Goal: Obtain resource: Obtain resource

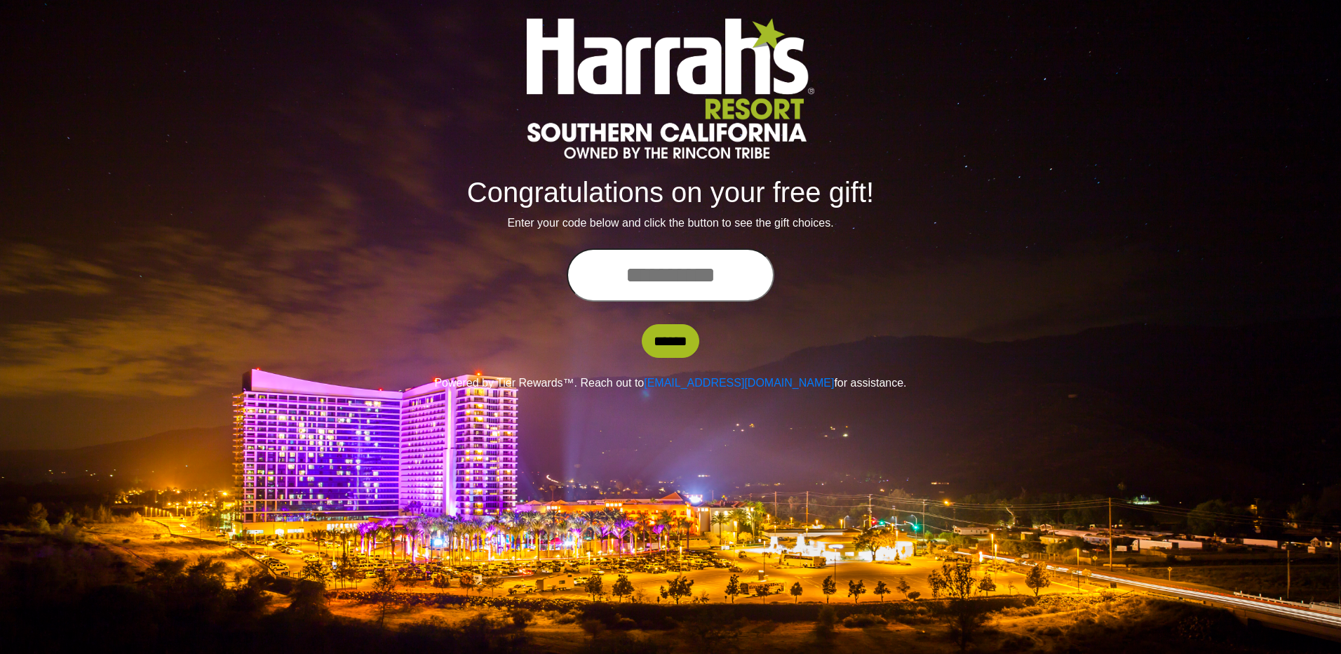
click at [708, 279] on input "text" at bounding box center [671, 274] width 208 height 53
type input "**********"
click at [673, 340] on input "******" at bounding box center [671, 341] width 58 height 34
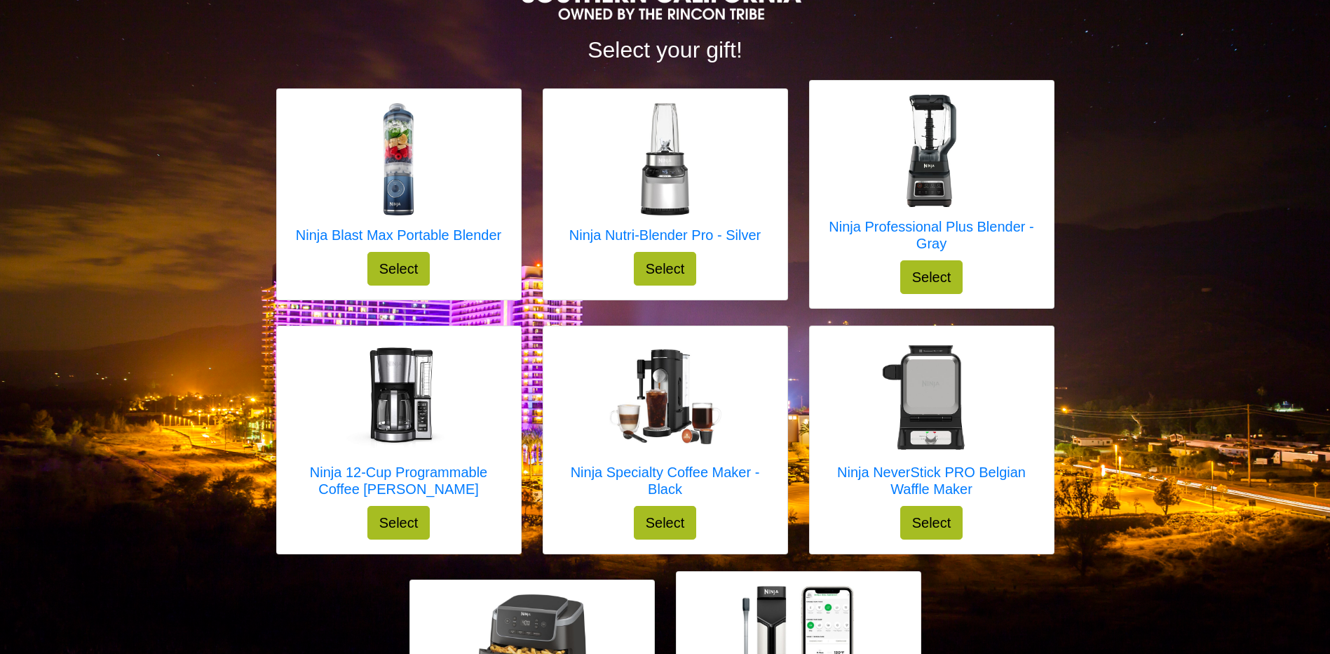
scroll to position [142, 0]
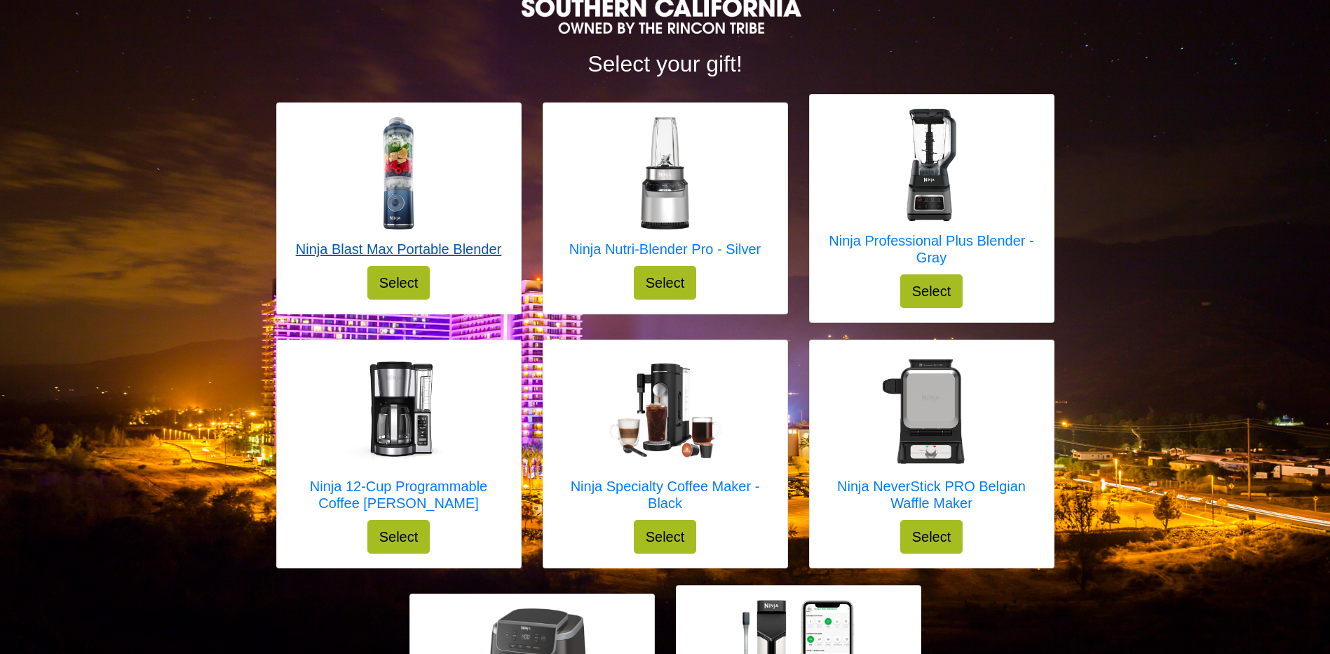
click at [395, 252] on h5 "Ninja Blast Max Portable Blender" at bounding box center [398, 249] width 205 height 17
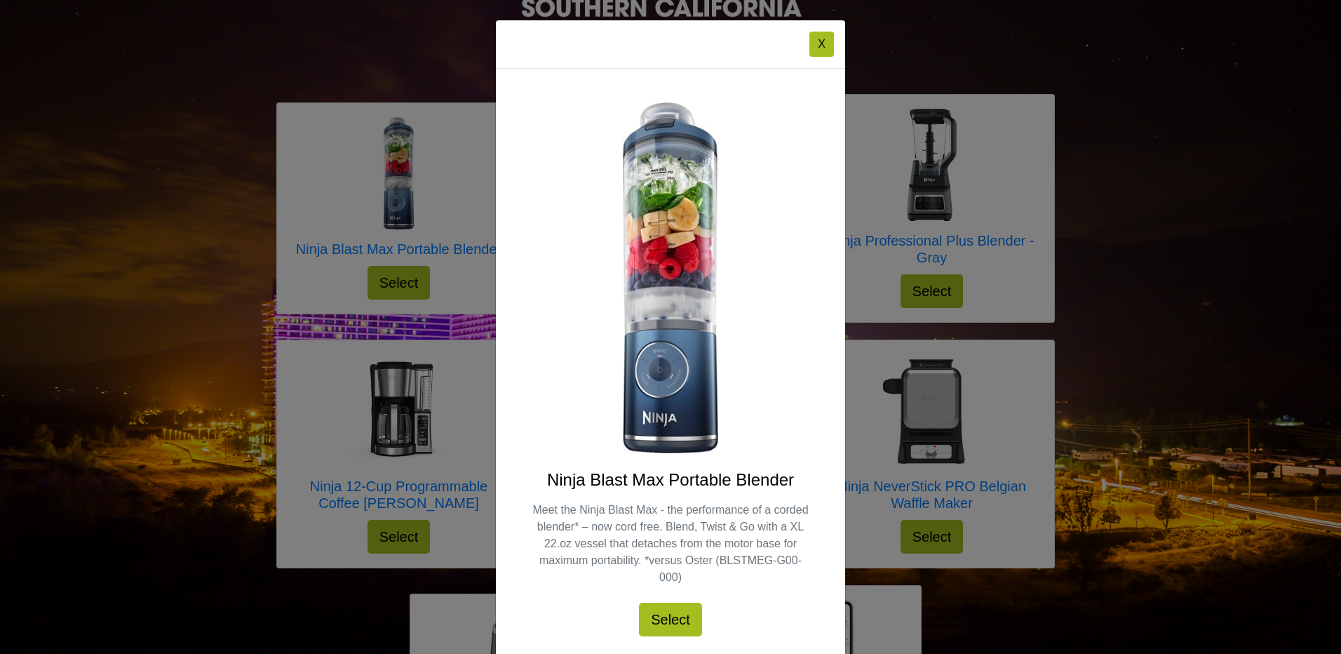
click at [439, 186] on div "X Ninja Blast Max Portable Blender Meet the Ninja Blast Max - the performance o…" at bounding box center [670, 327] width 1341 height 654
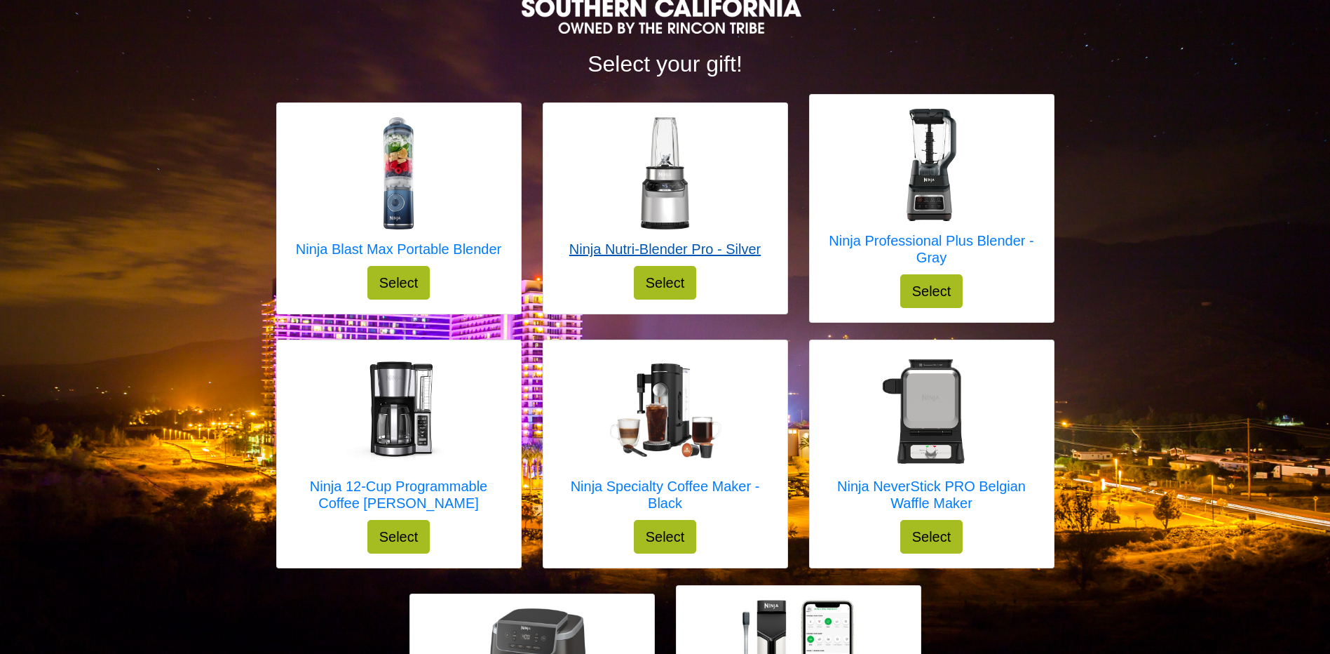
click at [656, 247] on h5 "Ninja Nutri-Blender Pro - Silver" at bounding box center [664, 249] width 191 height 17
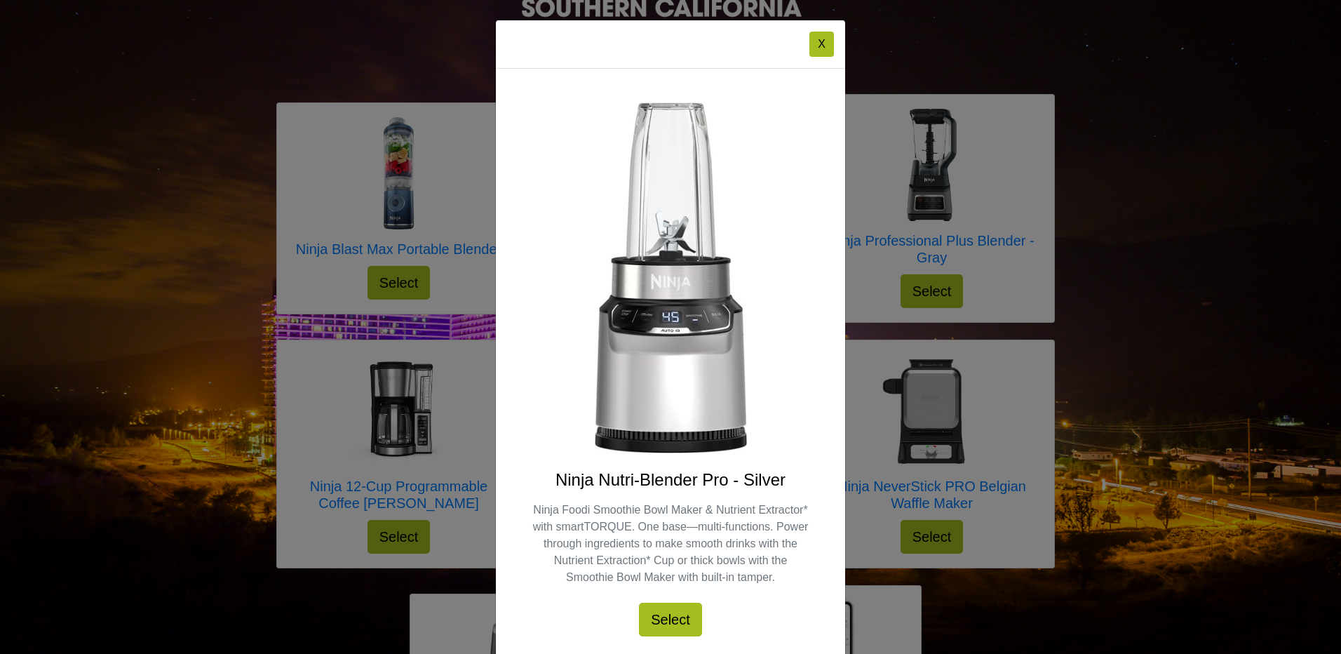
click at [446, 187] on div "X Ninja Nutri-Blender Pro - Silver Ninja Foodi Smoothie Bowl Maker & Nutrient E…" at bounding box center [670, 327] width 1341 height 654
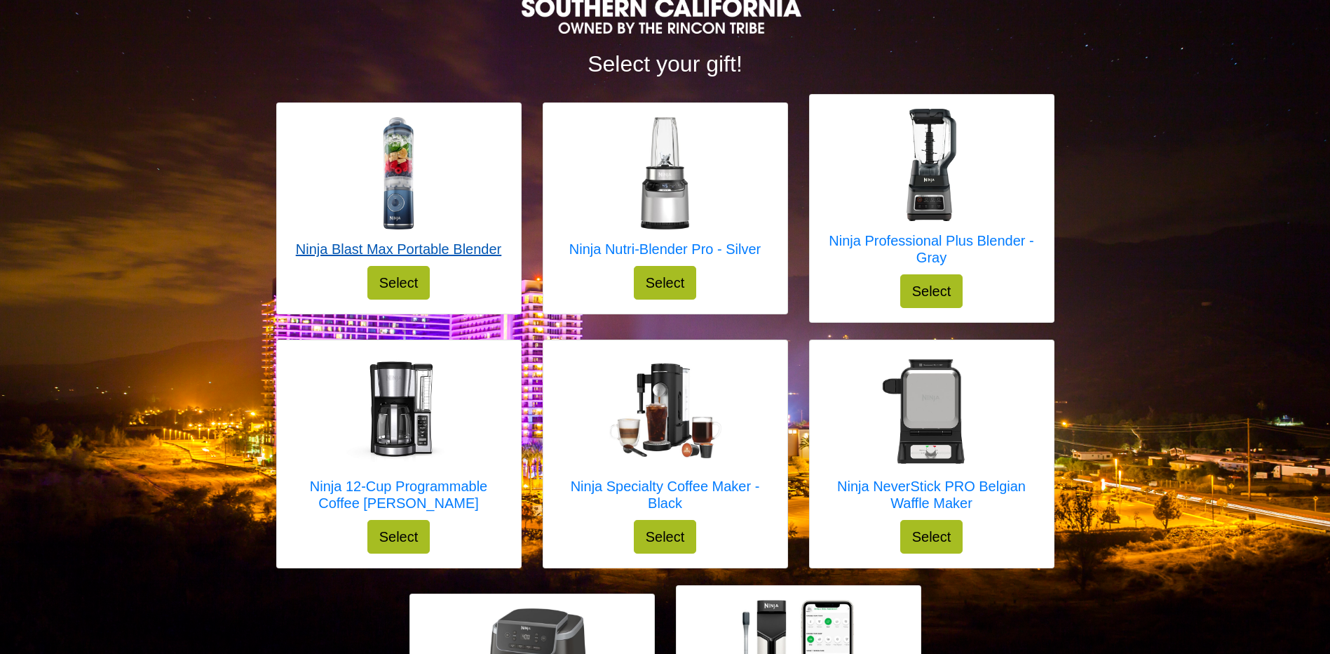
click at [419, 248] on h5 "Ninja Blast Max Portable Blender" at bounding box center [398, 249] width 205 height 17
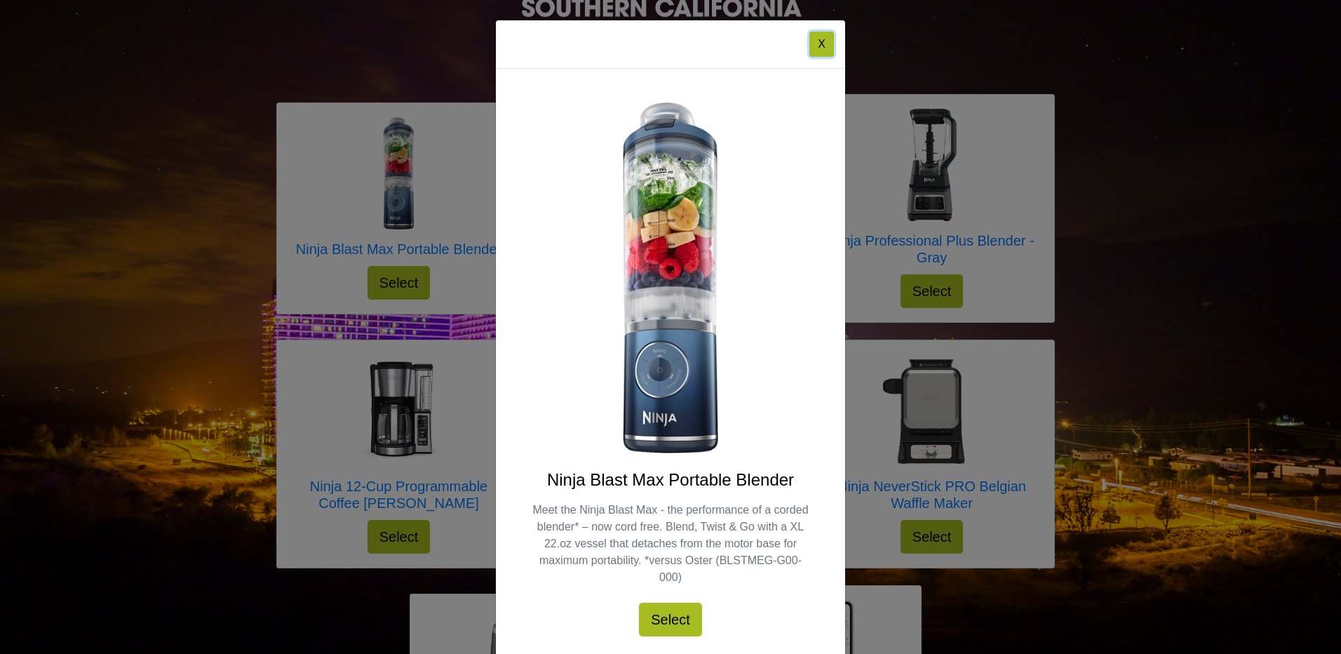
click at [827, 46] on button "X" at bounding box center [821, 44] width 25 height 25
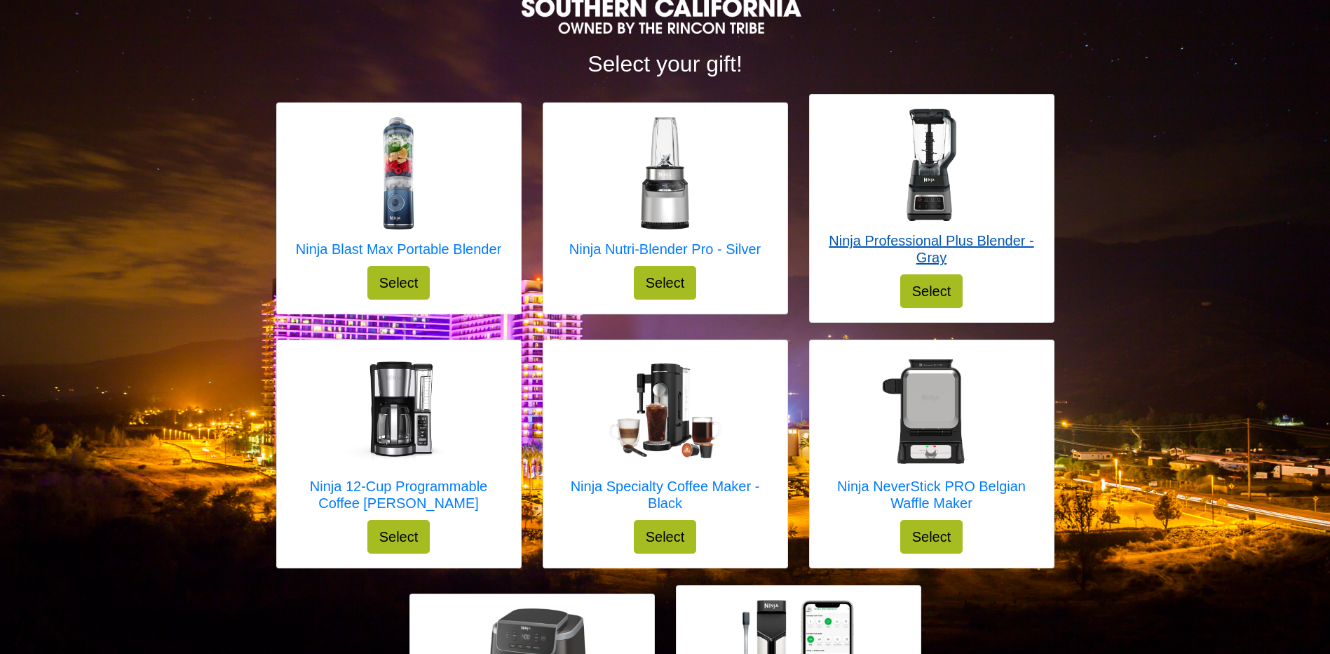
click at [954, 240] on h5 "Ninja Professional Plus Blender - Gray" at bounding box center [932, 249] width 216 height 34
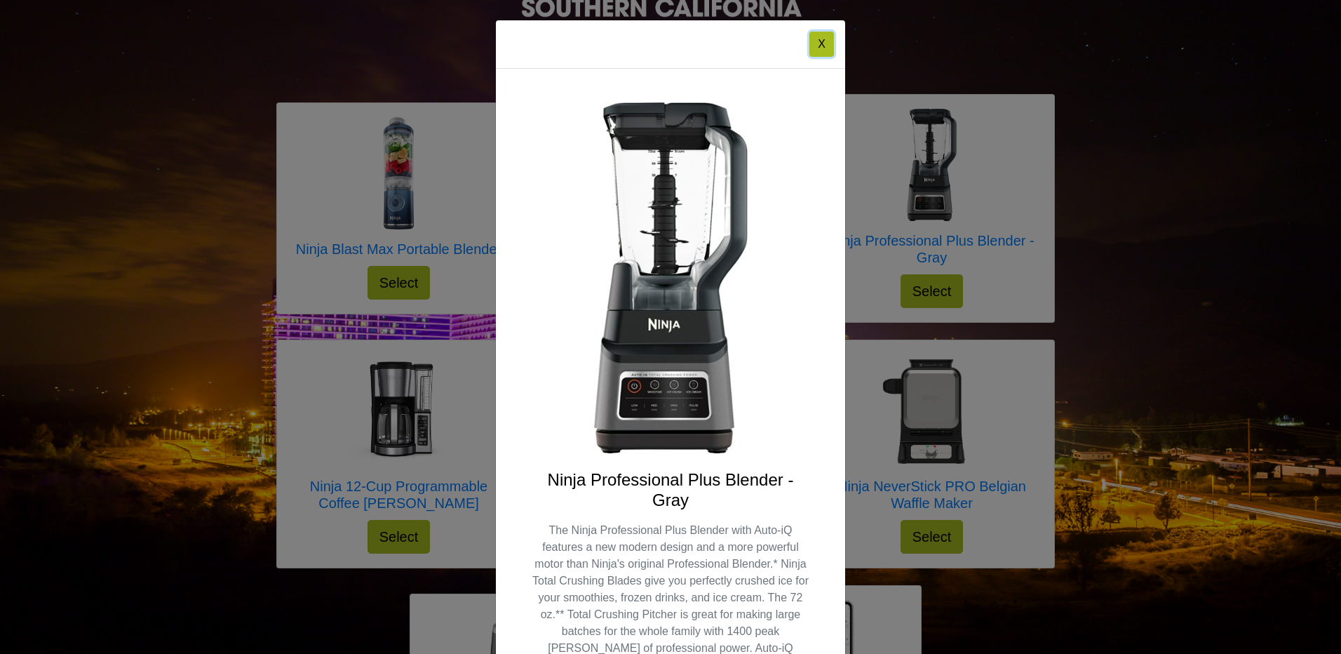
click at [809, 46] on button "X" at bounding box center [821, 44] width 25 height 25
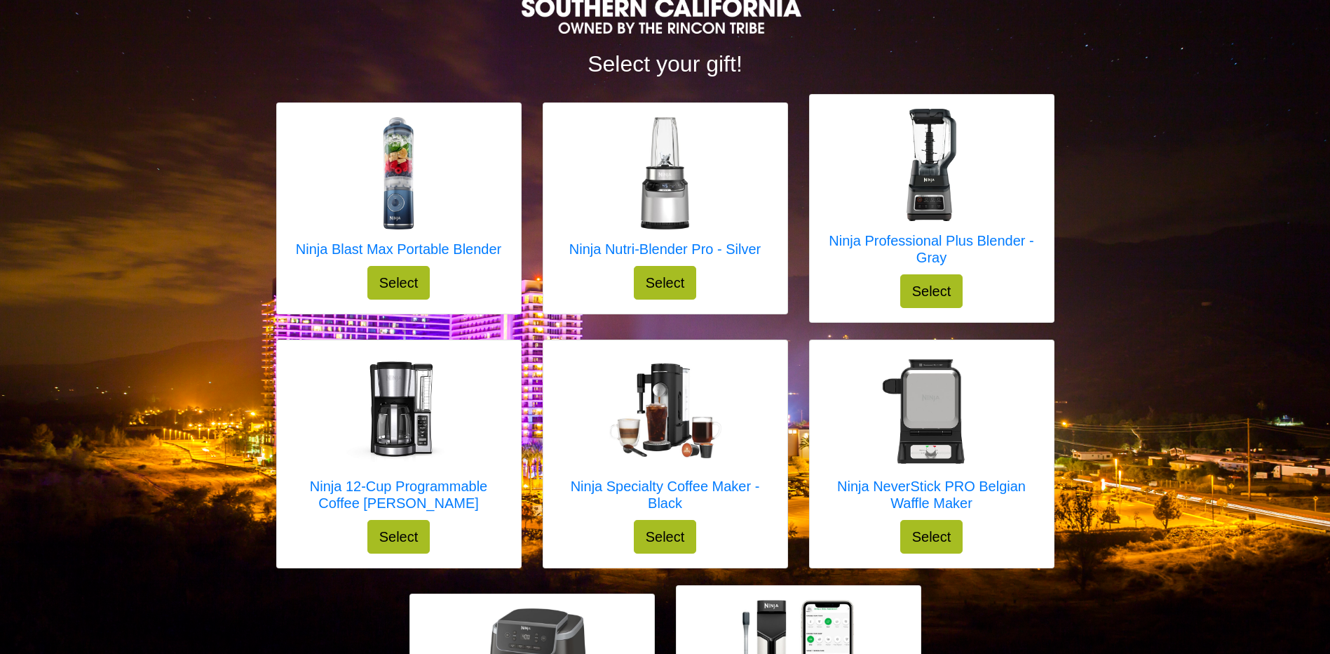
click at [1216, 187] on div "Select your gift! Ninja Blast Max Portable Blender Select X Ninja Blast Max Por…" at bounding box center [665, 361] width 1330 height 1006
